Goal: Task Accomplishment & Management: Manage account settings

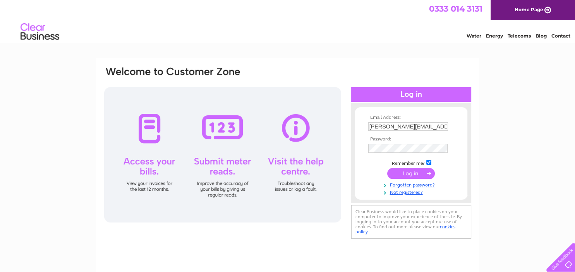
click at [410, 173] on input "submit" at bounding box center [411, 173] width 48 height 11
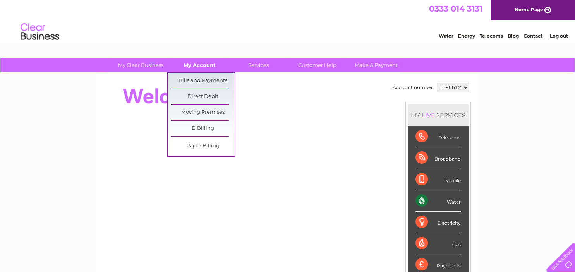
click at [204, 66] on link "My Account" at bounding box center [200, 65] width 64 height 14
click at [206, 79] on link "Bills and Payments" at bounding box center [203, 80] width 64 height 15
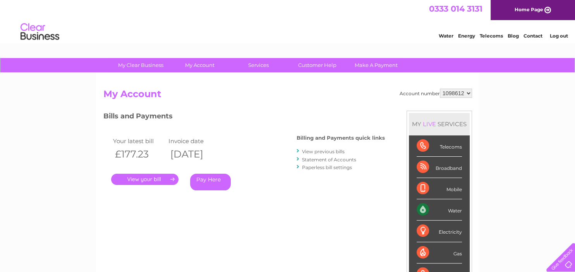
click at [315, 153] on link "View previous bills" at bounding box center [323, 152] width 43 height 6
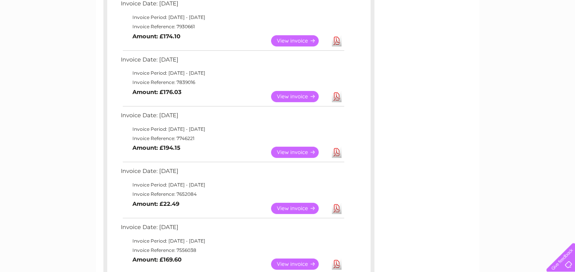
click at [309, 95] on link "View" at bounding box center [299, 96] width 57 height 11
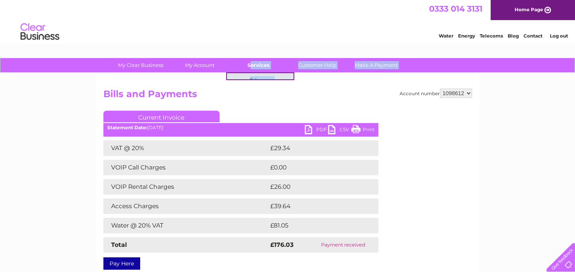
drag, startPoint x: 0, startPoint y: 0, endPoint x: 249, endPoint y: 60, distance: 255.6
click at [249, 60] on div "My Clear Business Login Details My Details My Preferences Link Account My Accou…" at bounding box center [287, 240] width 575 height 364
click at [393, 167] on div "Account number 1098612 Bills and Payments Current Invoice PDF CSV Print £0.00" at bounding box center [287, 178] width 369 height 178
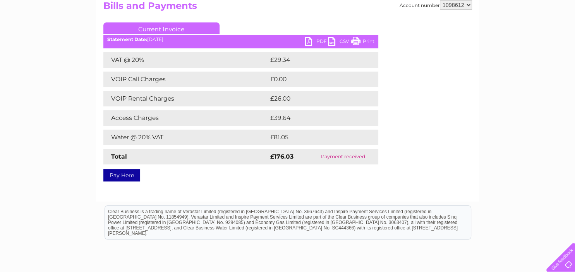
scroll to position [74, 0]
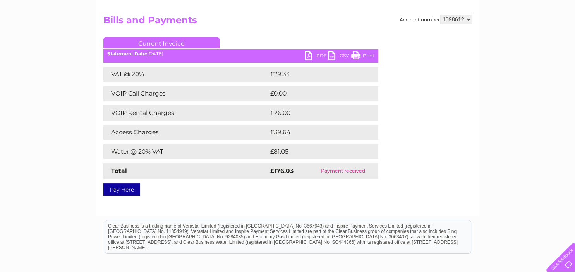
click at [363, 59] on link "Print" at bounding box center [362, 56] width 23 height 11
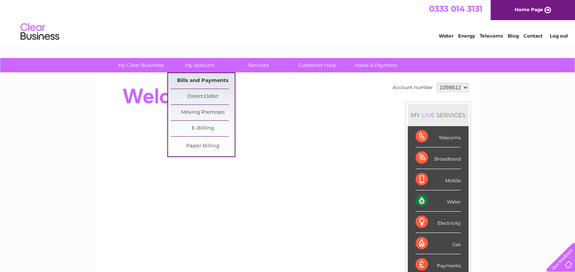
click at [195, 75] on link "Bills and Payments" at bounding box center [203, 80] width 64 height 15
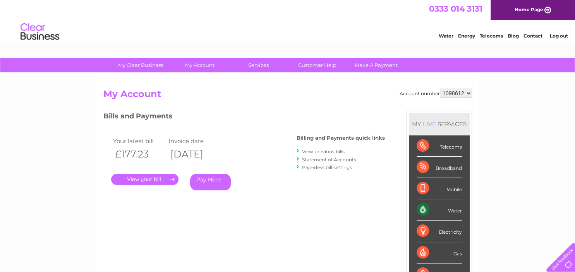
click at [323, 151] on link "View previous bills" at bounding box center [323, 152] width 43 height 6
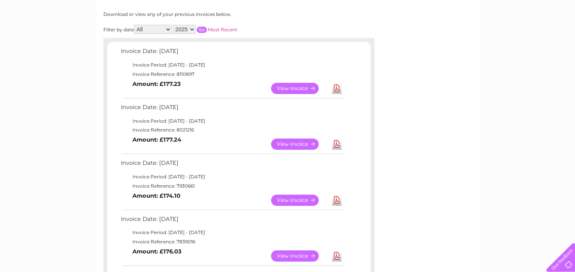
scroll to position [82, 0]
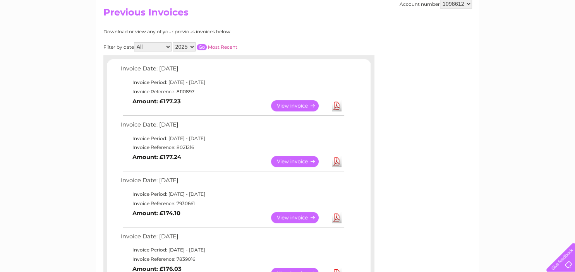
click at [302, 214] on link "View" at bounding box center [299, 217] width 57 height 11
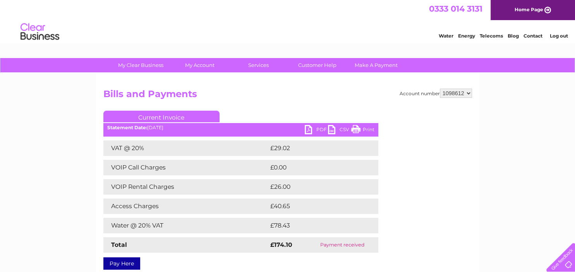
click at [366, 130] on link "Print" at bounding box center [362, 130] width 23 height 11
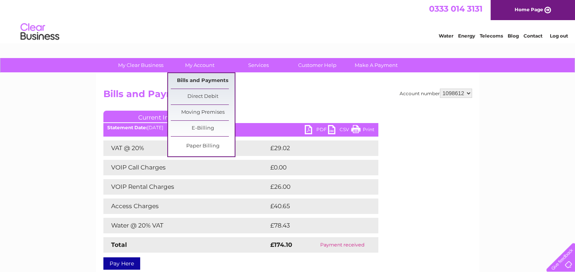
click at [200, 77] on link "Bills and Payments" at bounding box center [203, 80] width 64 height 15
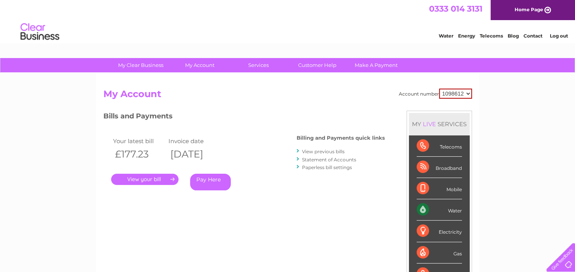
click at [317, 150] on link "View previous bills" at bounding box center [323, 152] width 43 height 6
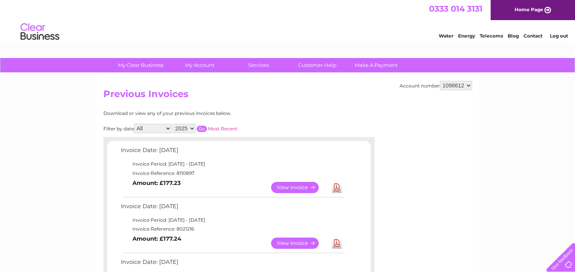
click at [293, 240] on link "View" at bounding box center [299, 243] width 57 height 11
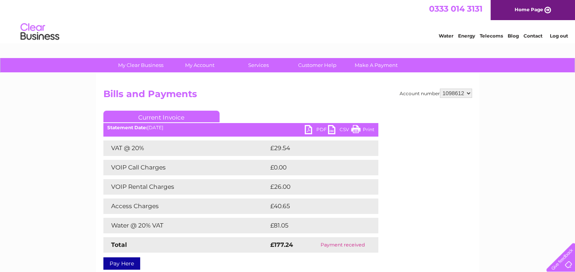
click at [360, 127] on link "Print" at bounding box center [362, 130] width 23 height 11
